Goal: Task Accomplishment & Management: Use online tool/utility

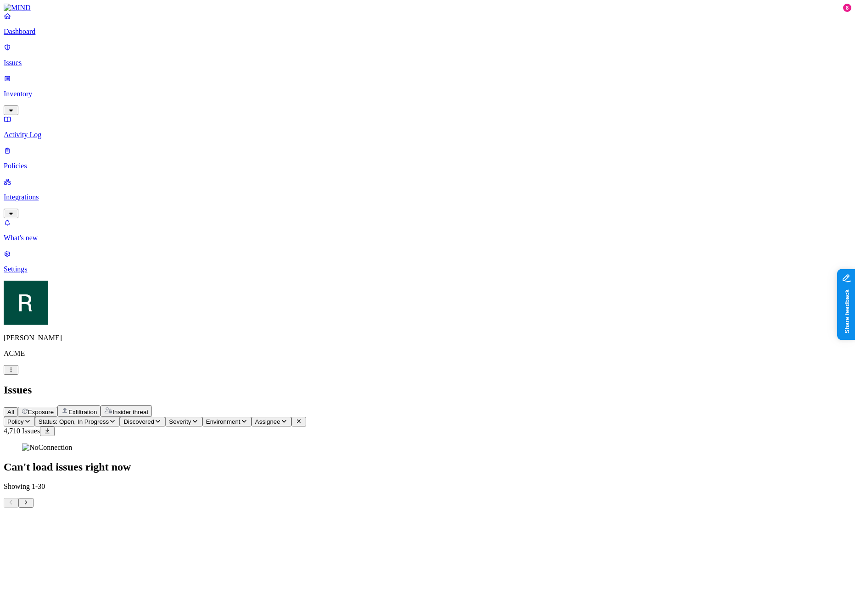
click at [580, 444] on div "Can't load issues right now" at bounding box center [427, 459] width 847 height 30
drag, startPoint x: 581, startPoint y: 182, endPoint x: 579, endPoint y: 186, distance: 4.7
click at [579, 444] on div "Can't load issues right now" at bounding box center [427, 459] width 847 height 30
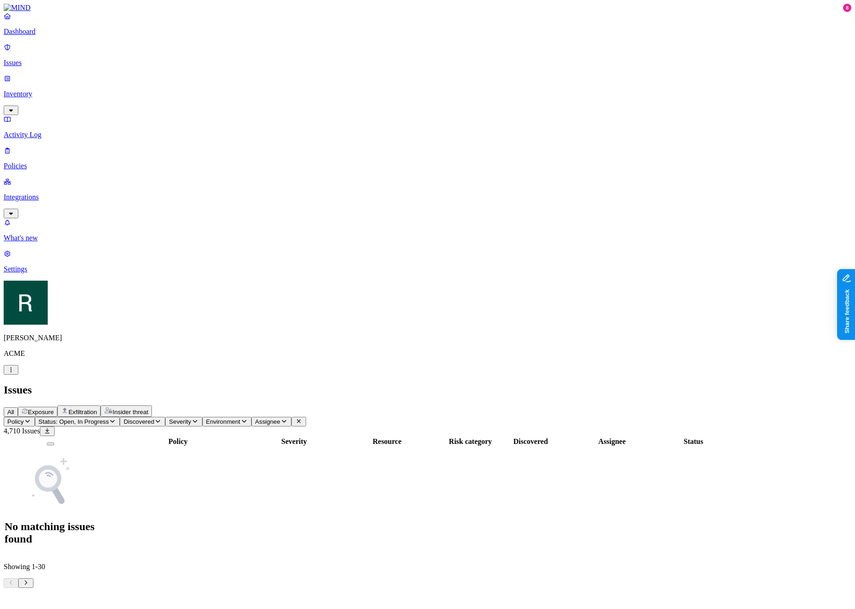
click at [109, 418] on span "Status: Open, In Progress" at bounding box center [74, 421] width 70 height 7
click at [183, 89] on span "Open" at bounding box center [175, 93] width 16 height 8
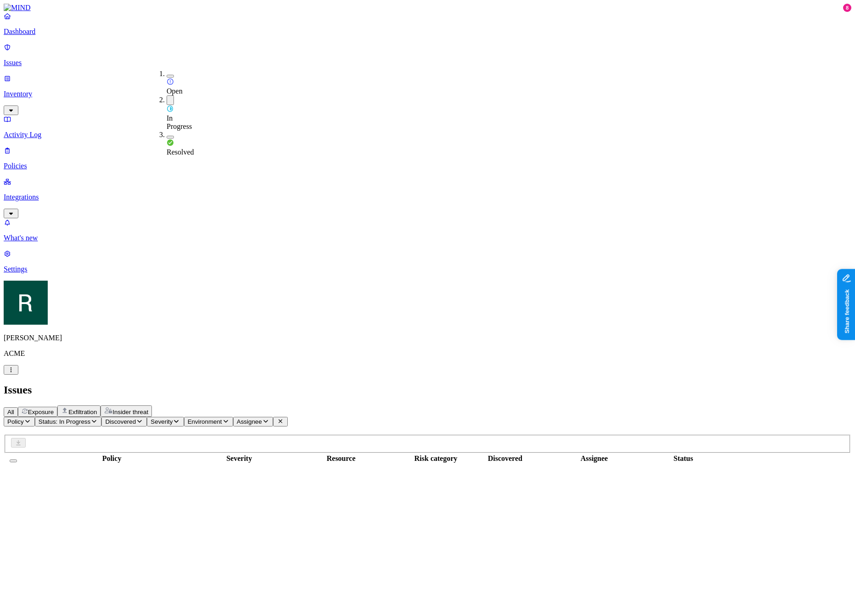
click at [186, 114] on span "In Progress" at bounding box center [179, 122] width 25 height 16
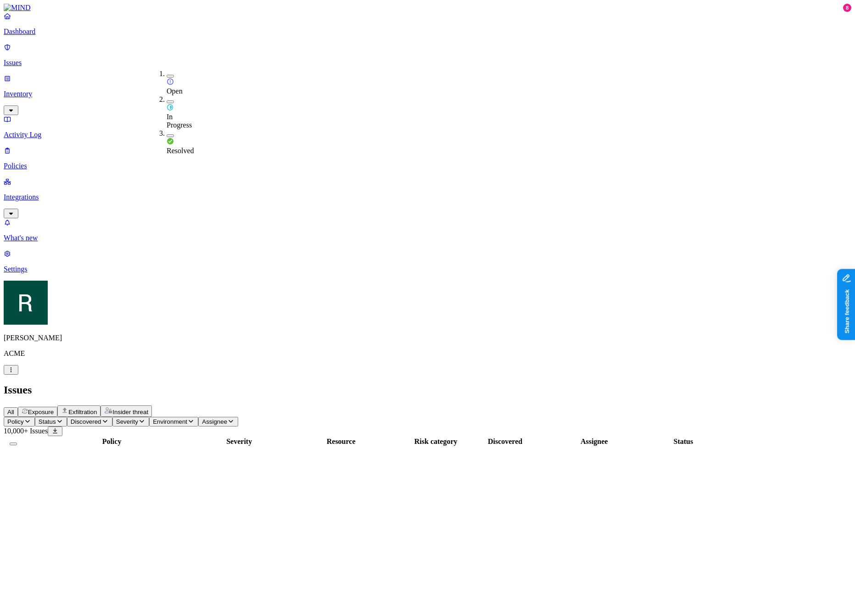
click at [411, 406] on div "All Exposure Exfiltration Insider threat" at bounding box center [427, 411] width 847 height 11
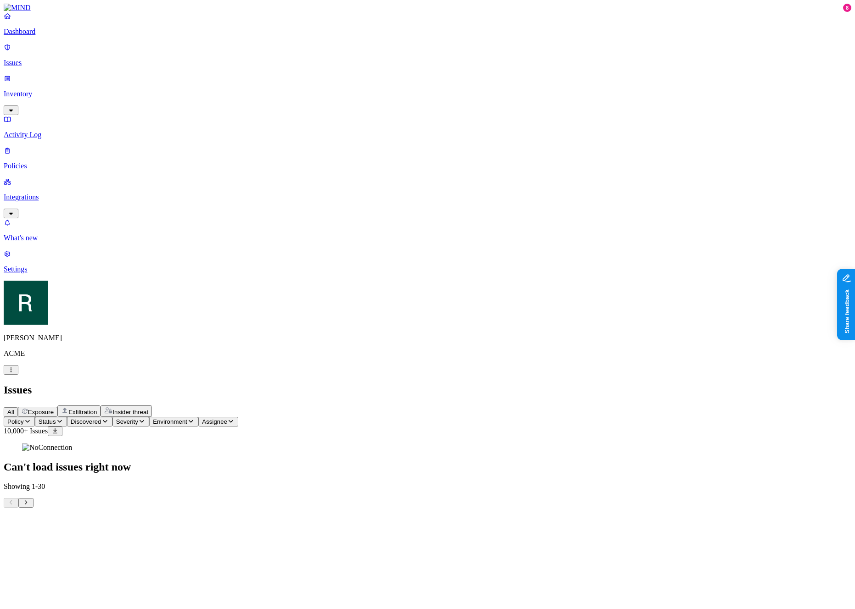
click at [56, 418] on span "Status" at bounding box center [47, 421] width 17 height 7
click at [180, 87] on span "Open" at bounding box center [175, 91] width 16 height 8
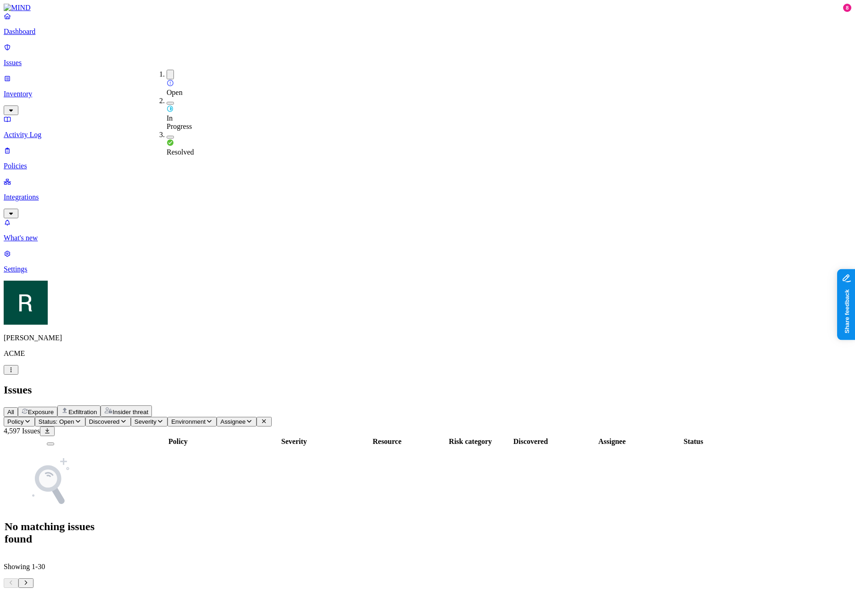
click at [681, 436] on div "Policy Severity Resource Risk category Discovered Assignee Status No matching i…" at bounding box center [427, 495] width 847 height 119
click at [522, 436] on div "Policy Severity Resource Risk category Discovered Assignee Status No matching i…" at bounding box center [427, 495] width 847 height 119
